Goal: Information Seeking & Learning: Learn about a topic

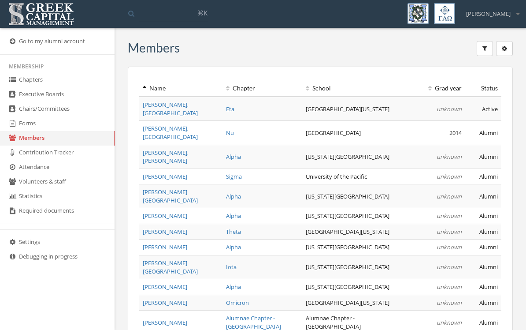
click at [20, 85] on link "Chapters" at bounding box center [57, 80] width 115 height 15
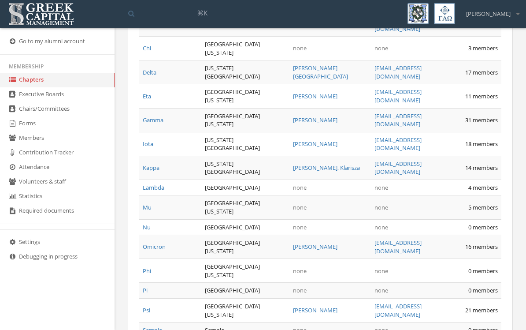
scroll to position [588, 0]
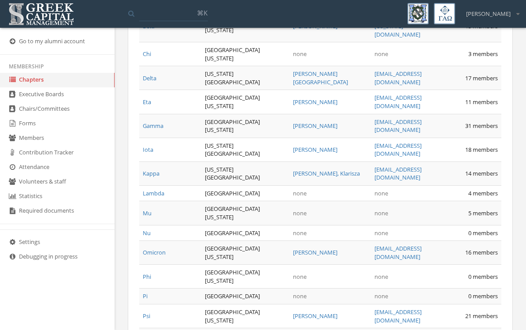
click at [145, 82] on link "Delta" at bounding box center [150, 78] width 14 height 8
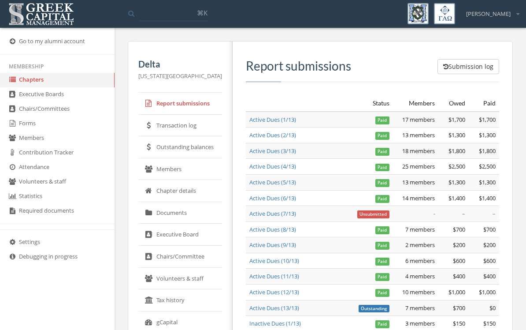
click at [175, 127] on link "Transaction log" at bounding box center [180, 126] width 84 height 22
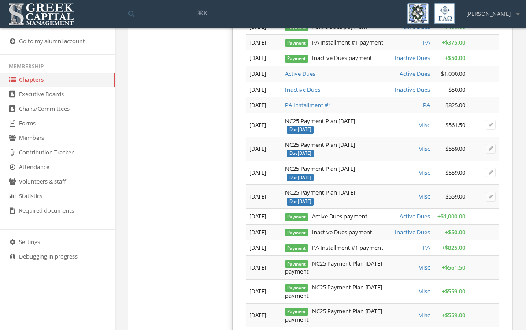
scroll to position [987, 0]
click at [31, 156] on link "Contribution Tracker" at bounding box center [57, 152] width 115 height 15
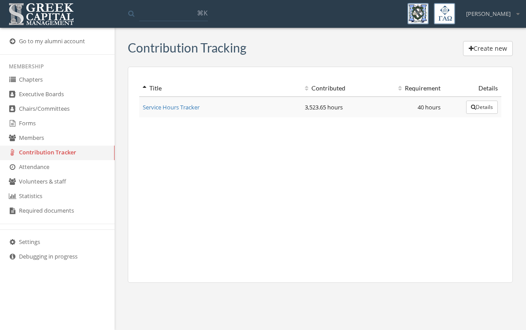
click at [19, 121] on link "Forms" at bounding box center [57, 123] width 115 height 15
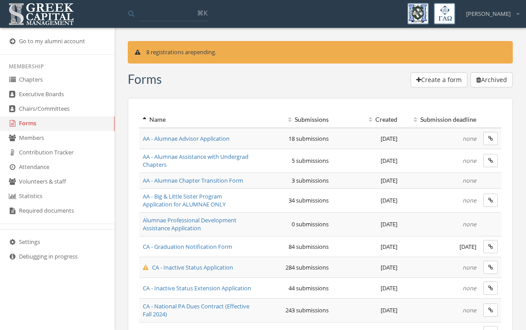
click at [23, 80] on link "Chapters" at bounding box center [57, 80] width 115 height 15
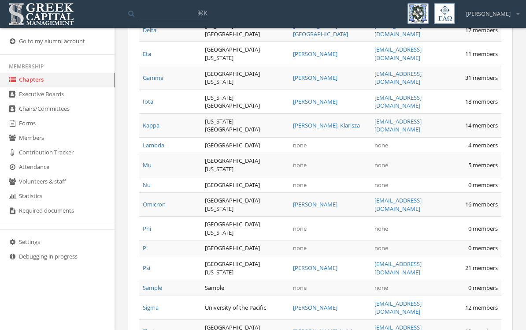
scroll to position [634, 0]
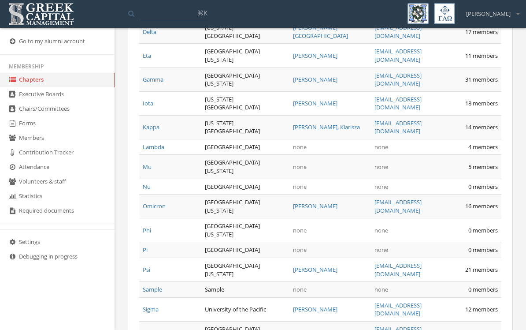
click at [147, 36] on link "Delta" at bounding box center [150, 32] width 14 height 8
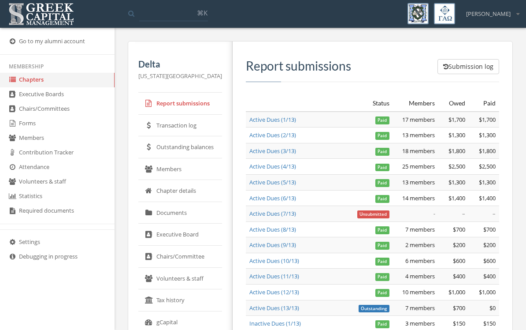
click at [204, 123] on link "Transaction log" at bounding box center [180, 126] width 84 height 22
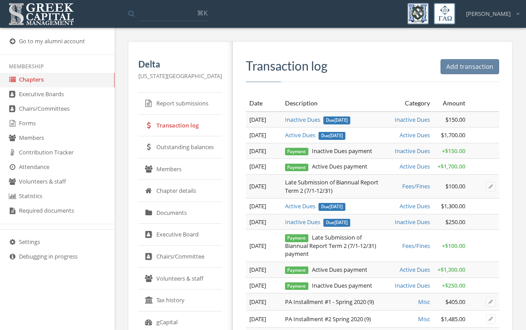
click at [156, 167] on link "Members" at bounding box center [180, 169] width 84 height 22
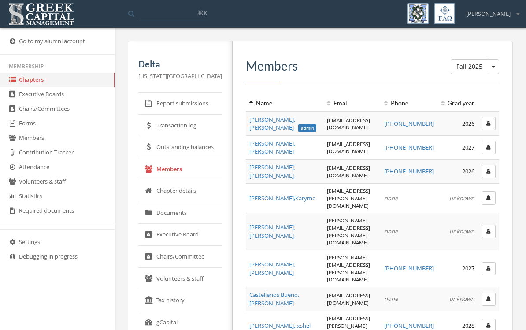
click at [251, 130] on span "[PERSON_NAME]" at bounding box center [282, 123] width 67 height 16
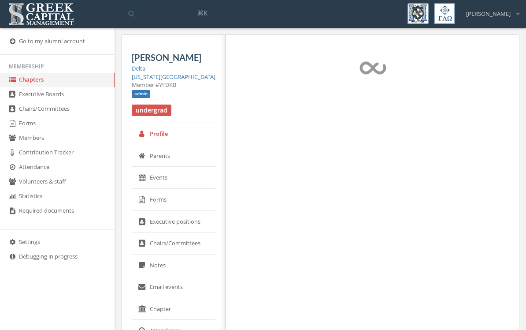
select select "******"
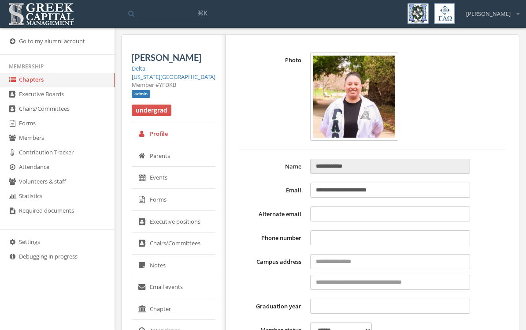
type input "**********"
type input "****"
click at [68, 41] on link "Go to my alumni account" at bounding box center [57, 41] width 115 height 15
click at [17, 123] on link "Forms" at bounding box center [57, 123] width 115 height 15
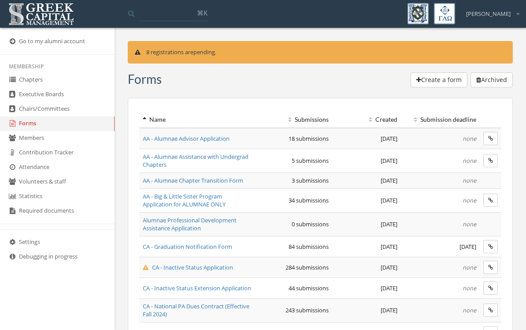
click at [20, 78] on link "Chapters" at bounding box center [57, 80] width 115 height 15
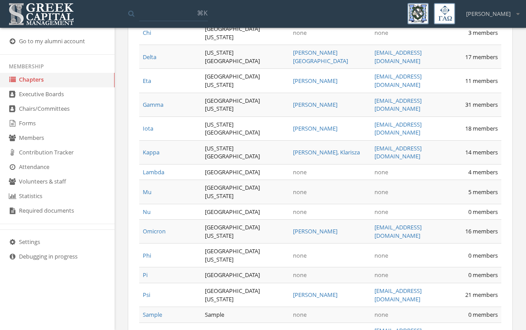
scroll to position [608, 0]
click at [156, 62] on link "Delta" at bounding box center [150, 58] width 14 height 8
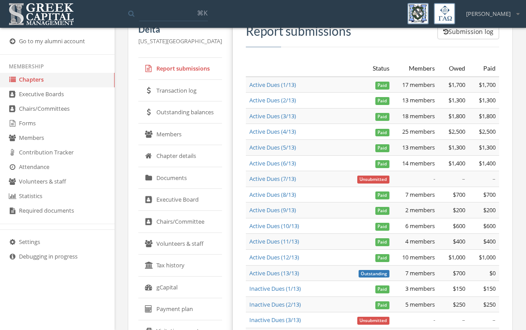
scroll to position [31, 0]
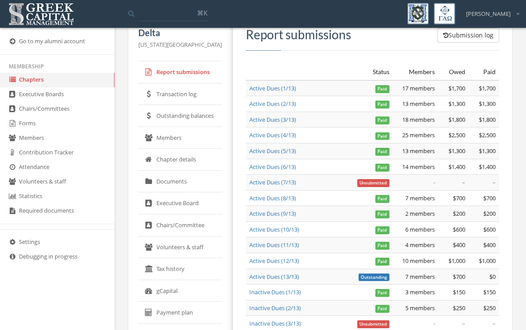
click at [157, 92] on link "Transaction log" at bounding box center [180, 94] width 84 height 22
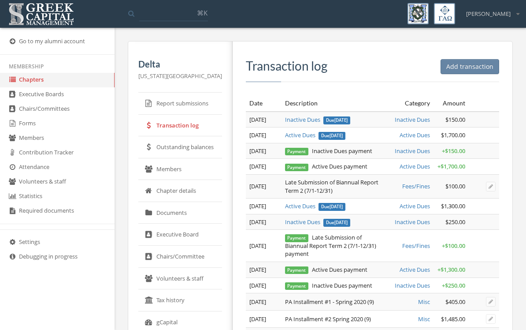
scroll to position [4, 0]
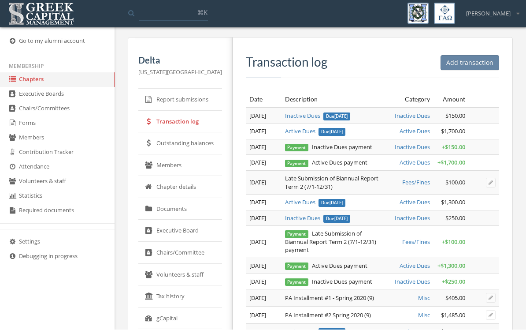
click at [167, 136] on link "Outstanding balances" at bounding box center [180, 144] width 84 height 22
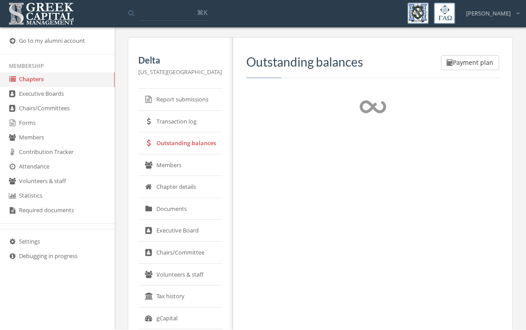
scroll to position [4, 0]
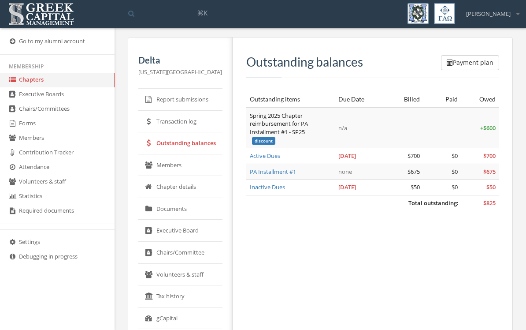
click at [170, 193] on link "Chapter details" at bounding box center [180, 187] width 84 height 22
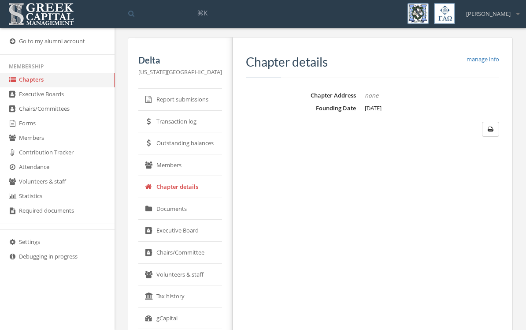
click at [155, 214] on link "Documents" at bounding box center [180, 209] width 84 height 22
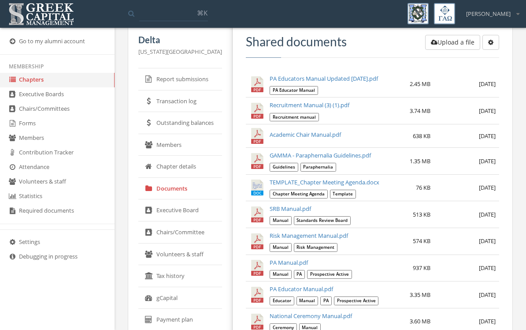
scroll to position [34, 0]
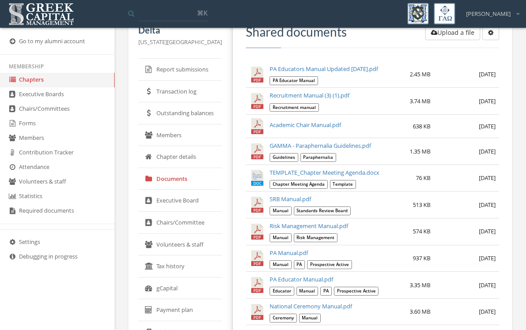
click at [210, 263] on link "Tax history" at bounding box center [180, 266] width 84 height 22
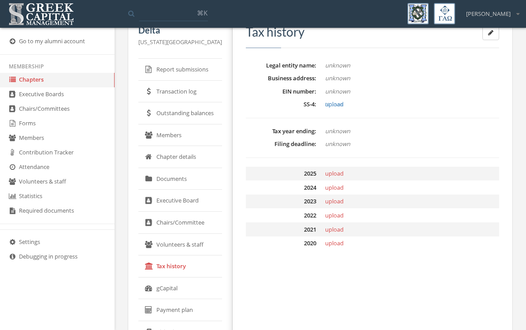
click at [163, 288] on link "gCapital" at bounding box center [180, 288] width 84 height 22
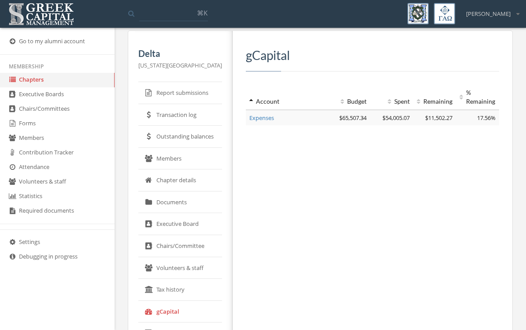
scroll to position [11, 0]
click at [437, 118] on span "$11,502.27" at bounding box center [438, 117] width 27 height 8
click at [272, 116] on link "Expenses" at bounding box center [261, 117] width 25 height 8
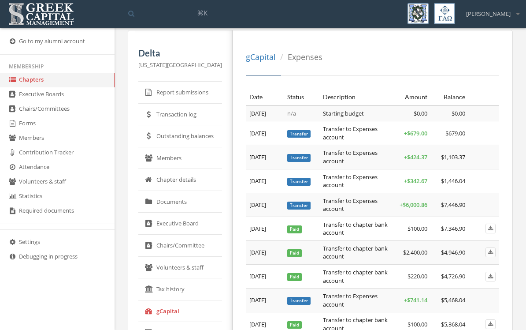
click at [262, 55] on link "gCapital" at bounding box center [261, 57] width 30 height 11
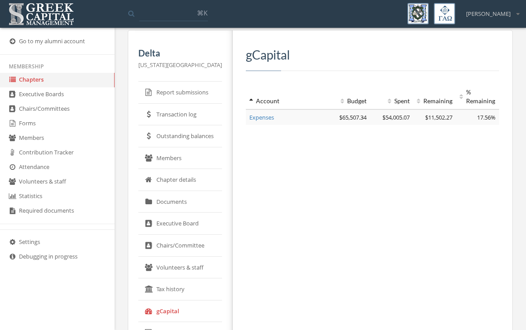
scroll to position [25, 0]
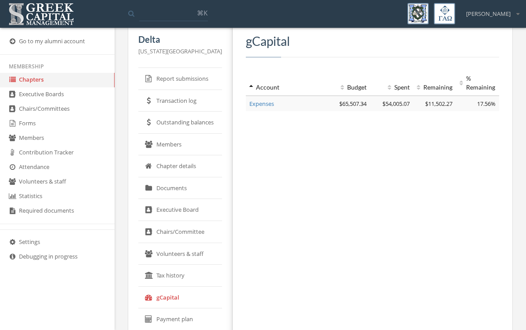
click at [273, 104] on link "Expenses" at bounding box center [261, 104] width 25 height 8
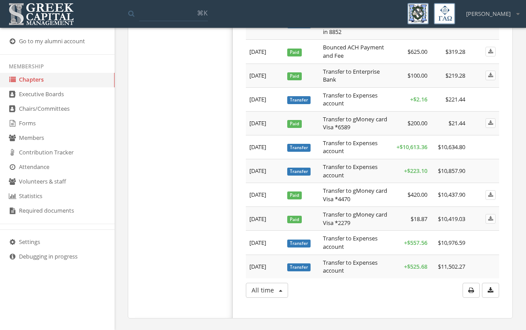
scroll to position [5206, 0]
click at [419, 151] on span "$10,613.36" at bounding box center [414, 147] width 28 height 8
click at [453, 151] on span "$10,634.80" at bounding box center [451, 147] width 27 height 8
click at [482, 159] on td at bounding box center [484, 147] width 30 height 24
click at [338, 159] on td "Transfer to Expenses account" at bounding box center [356, 147] width 74 height 24
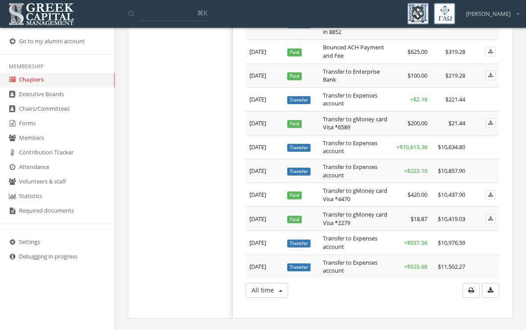
click at [471, 135] on td at bounding box center [484, 123] width 30 height 24
click at [483, 135] on td at bounding box center [484, 123] width 30 height 24
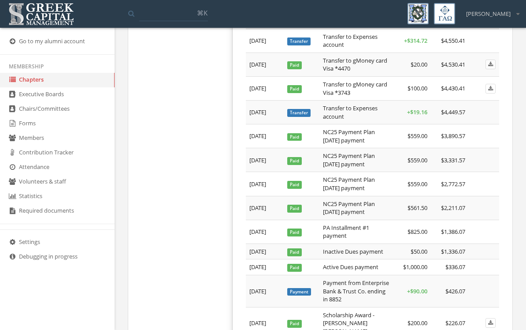
scroll to position [4591, 0]
